Goal: Task Accomplishment & Management: Use online tool/utility

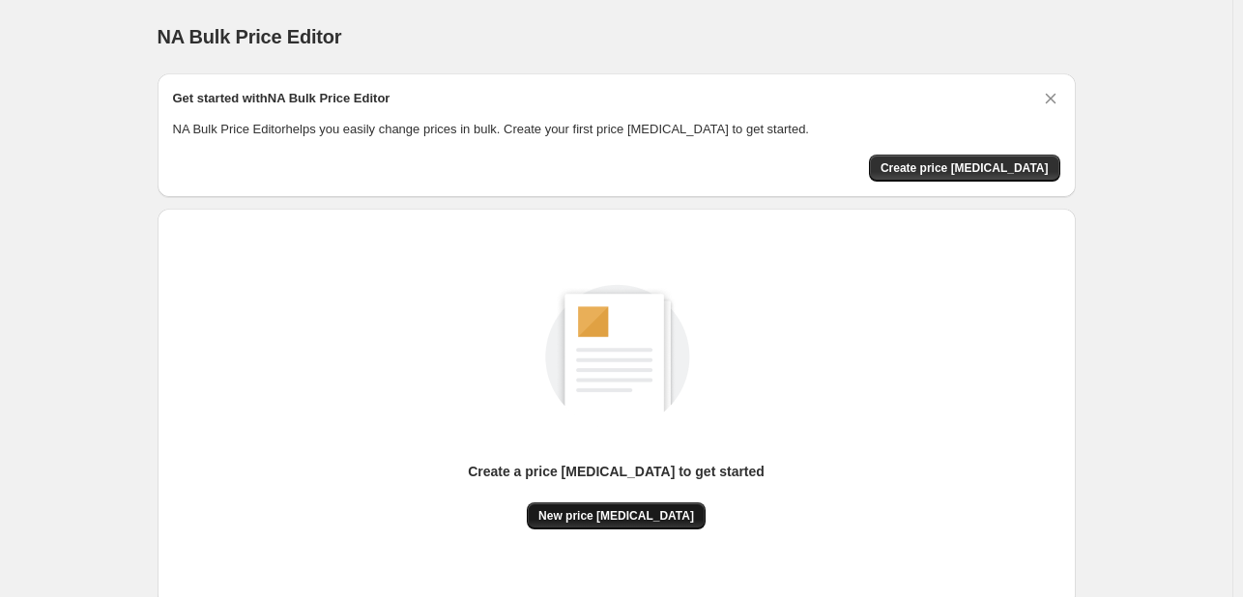
click at [599, 522] on span "New price [MEDICAL_DATA]" at bounding box center [616, 515] width 156 height 15
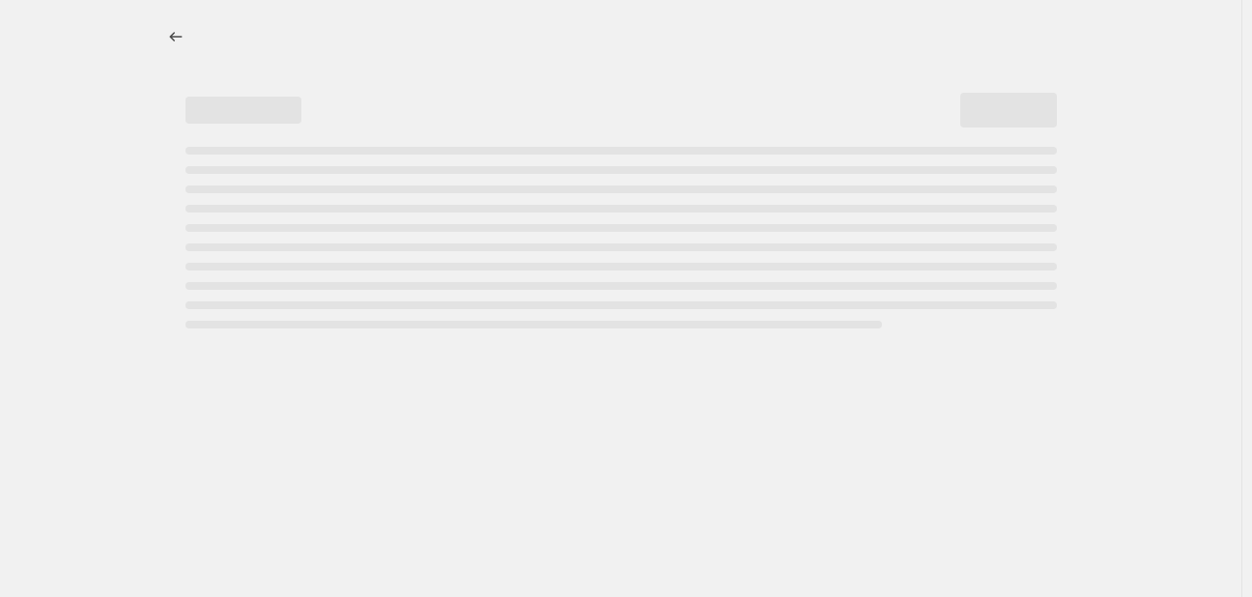
select select "percentage"
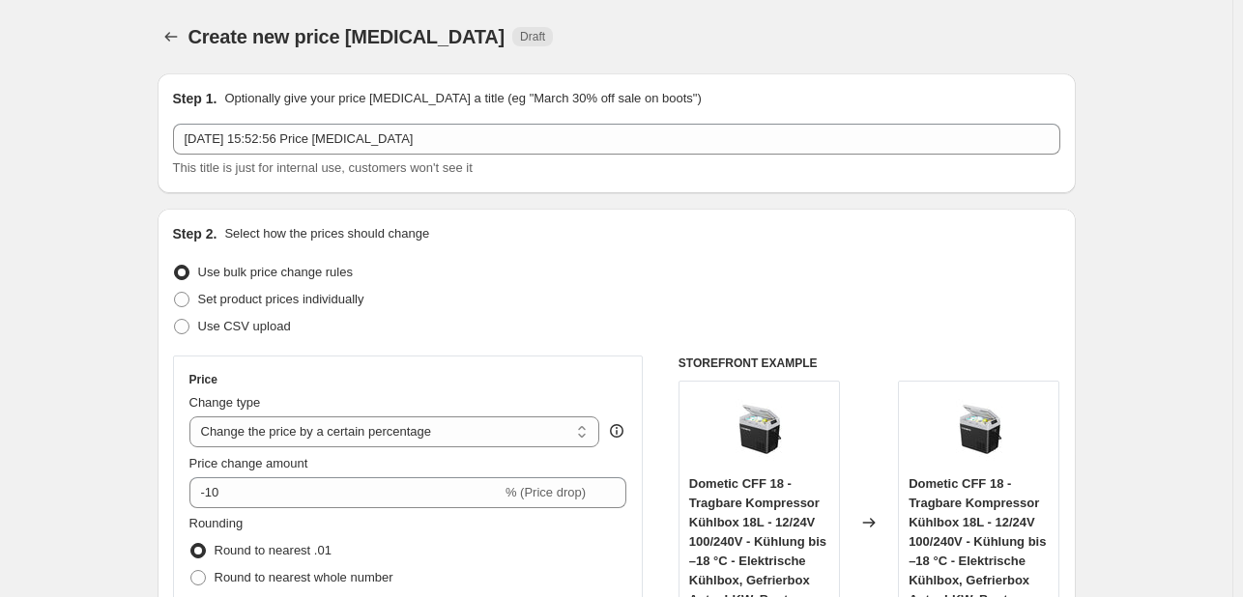
scroll to position [290, 0]
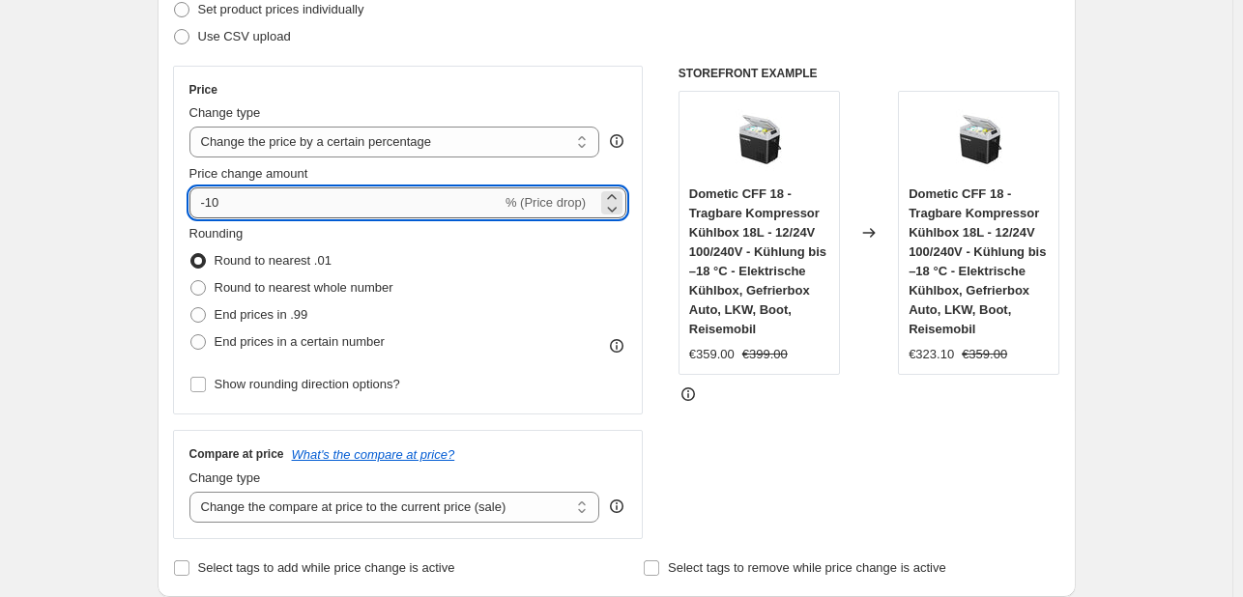
click at [359, 194] on input "-10" at bounding box center [345, 202] width 312 height 31
type input "-1"
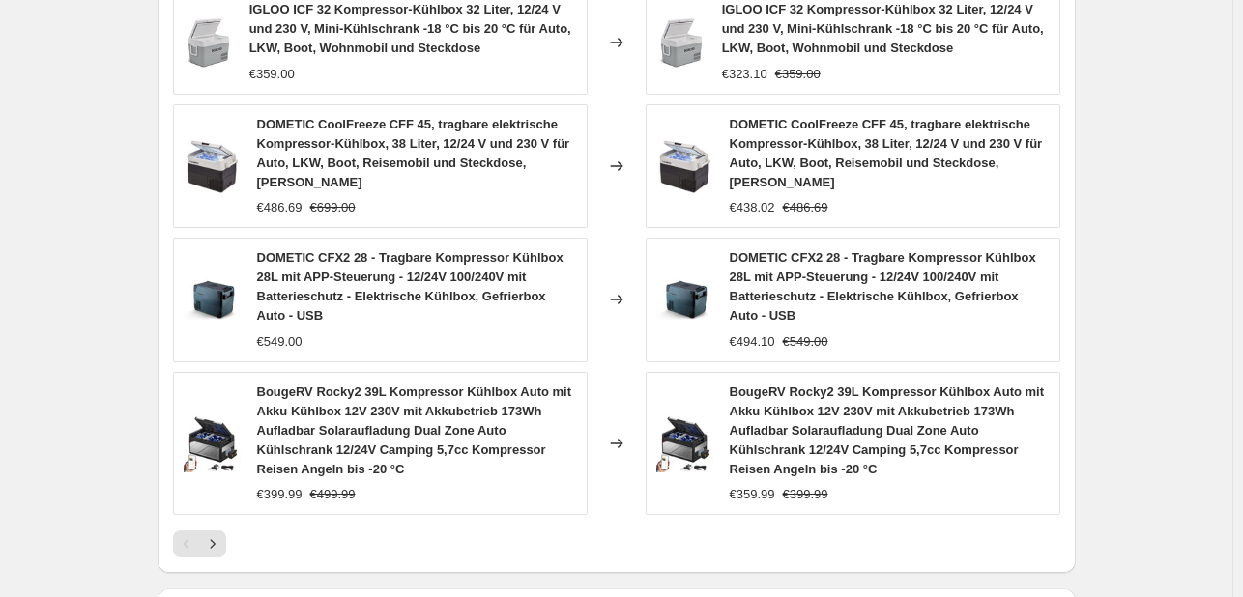
scroll to position [1519, 0]
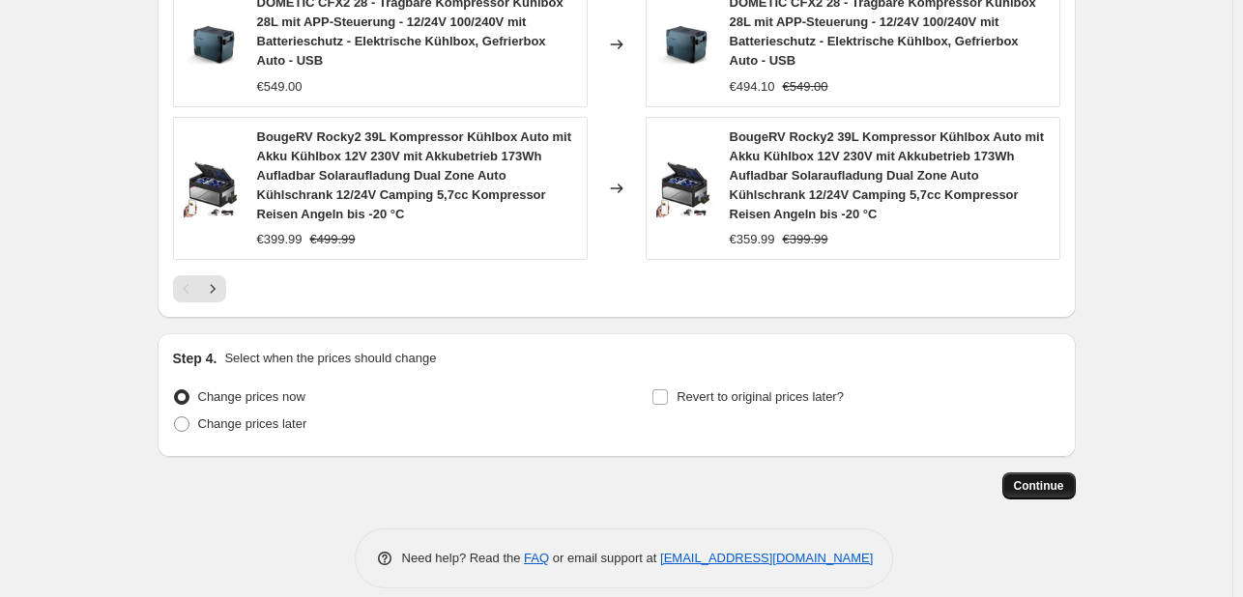
type input "-30"
click at [1059, 475] on button "Continue" at bounding box center [1038, 485] width 73 height 27
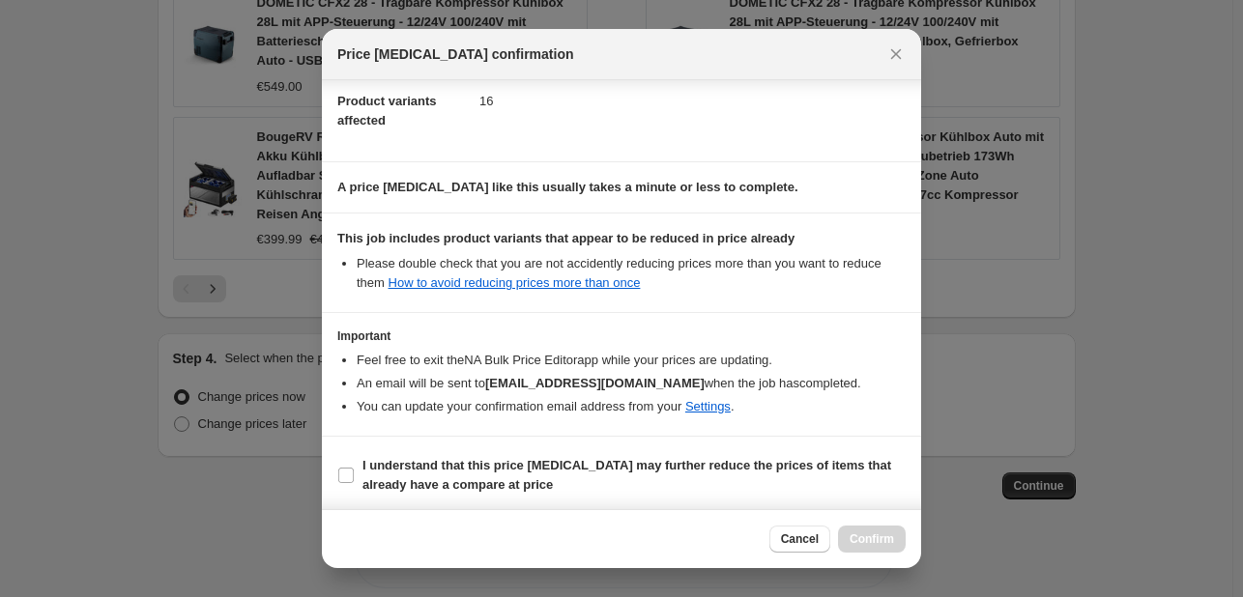
scroll to position [214, 0]
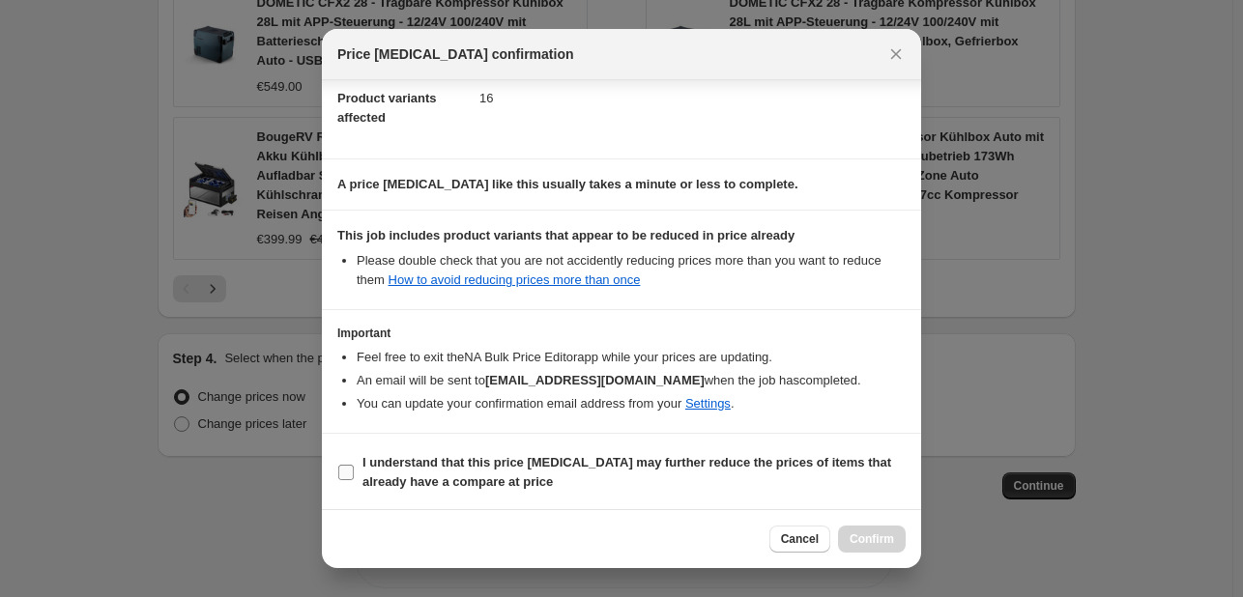
click at [414, 470] on span "I understand that this price [MEDICAL_DATA] may further reduce the prices of it…" at bounding box center [633, 472] width 543 height 39
click at [354, 470] on input "I understand that this price [MEDICAL_DATA] may further reduce the prices of it…" at bounding box center [345, 472] width 15 height 15
checkbox input "true"
click at [816, 528] on button "Cancel" at bounding box center [799, 539] width 61 height 27
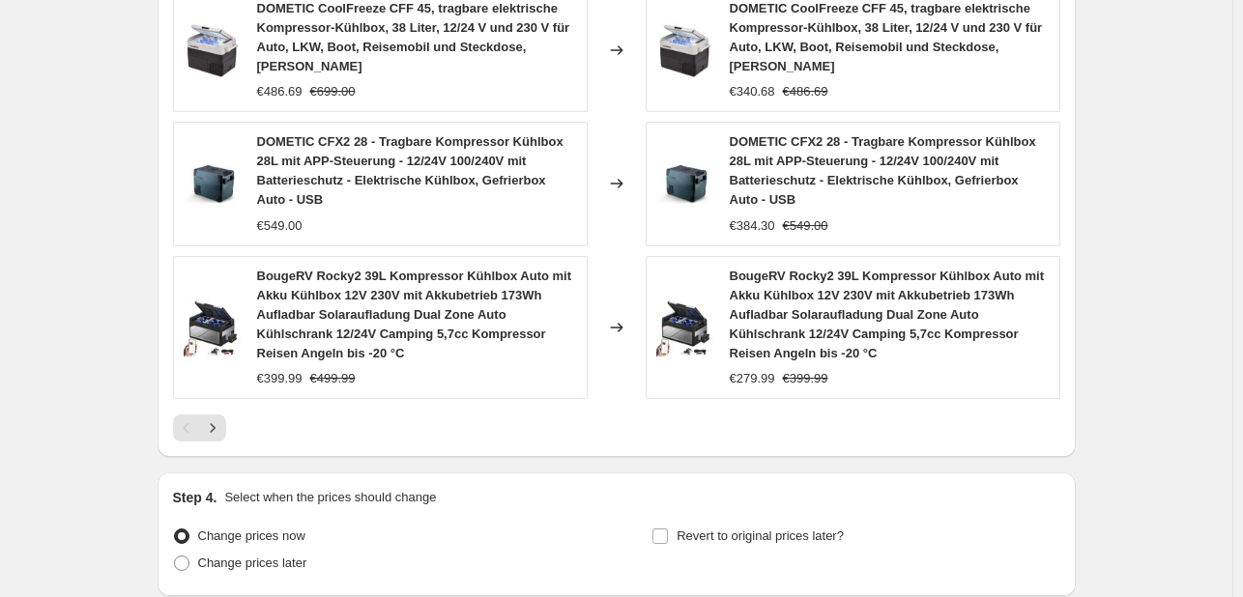
scroll to position [1519, 0]
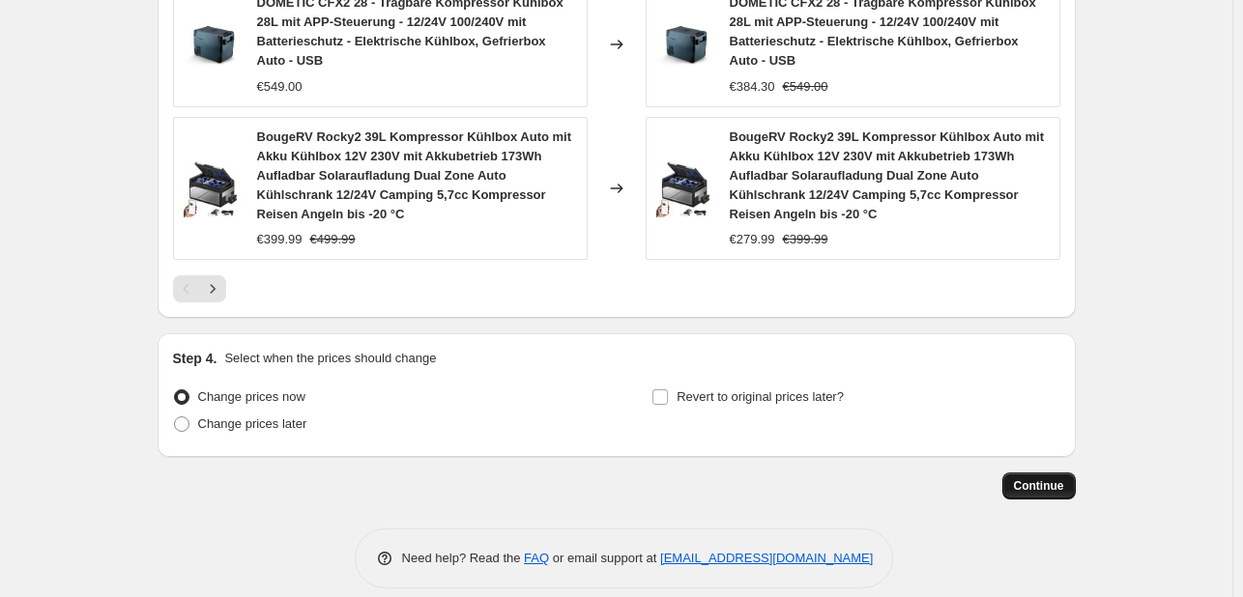
click at [1028, 478] on span "Continue" at bounding box center [1039, 485] width 50 height 15
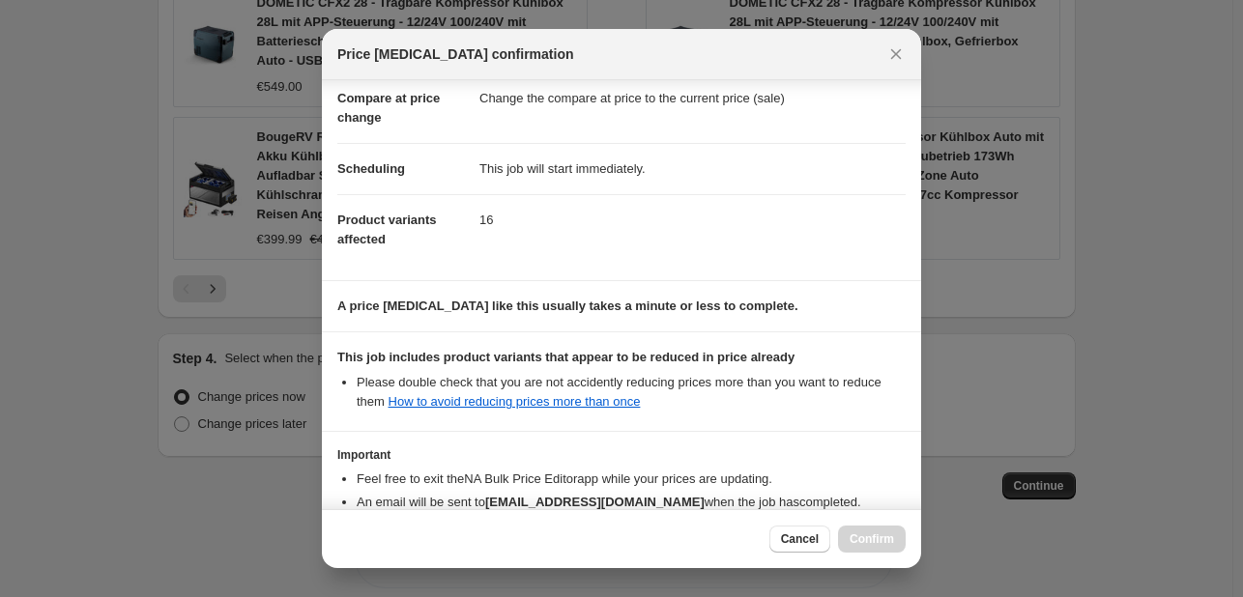
scroll to position [214, 0]
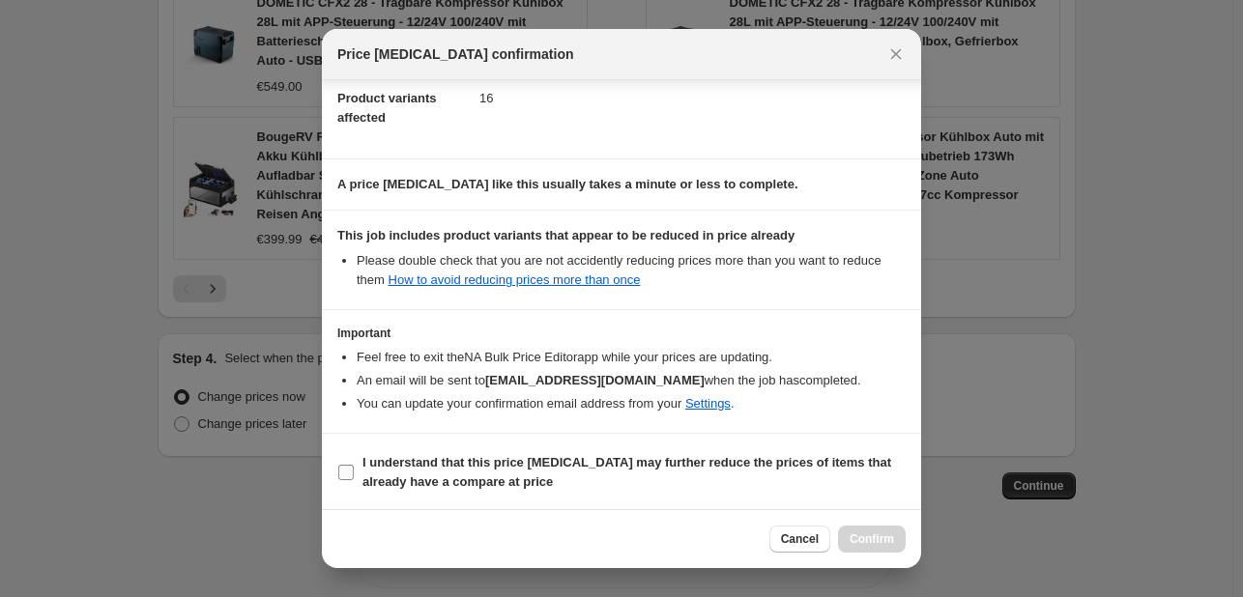
click at [398, 467] on b "I understand that this price [MEDICAL_DATA] may further reduce the prices of it…" at bounding box center [626, 472] width 529 height 34
click at [354, 467] on input "I understand that this price [MEDICAL_DATA] may further reduce the prices of it…" at bounding box center [345, 472] width 15 height 15
checkbox input "true"
click at [873, 538] on span "Confirm" at bounding box center [871, 538] width 44 height 15
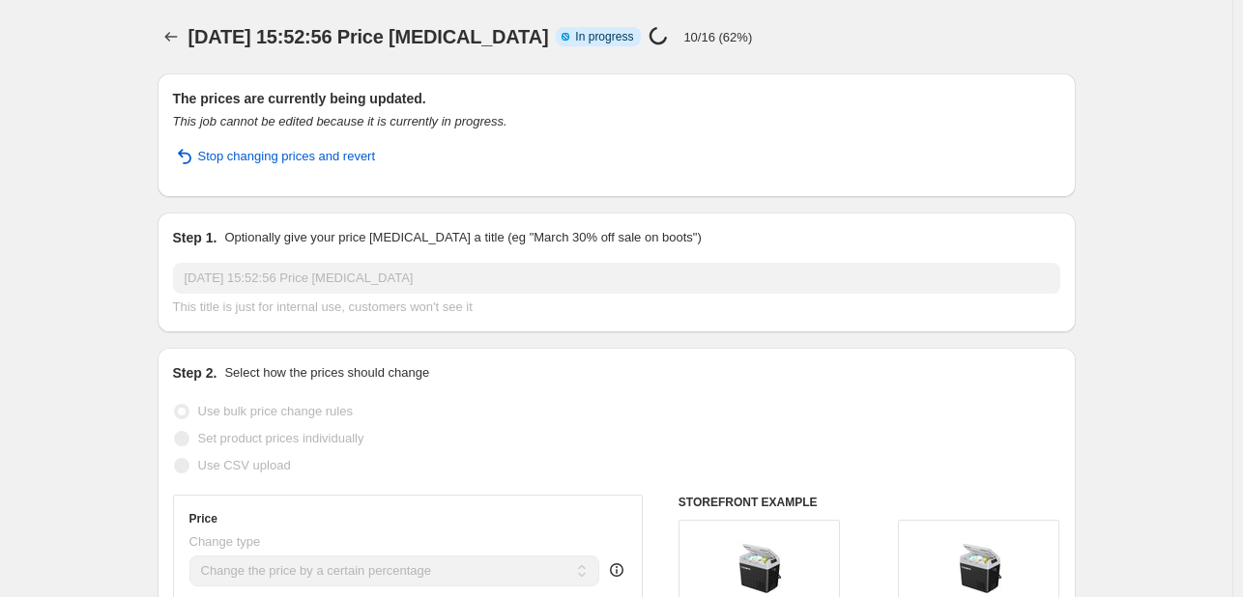
select select "percentage"
